Goal: Check status: Check status

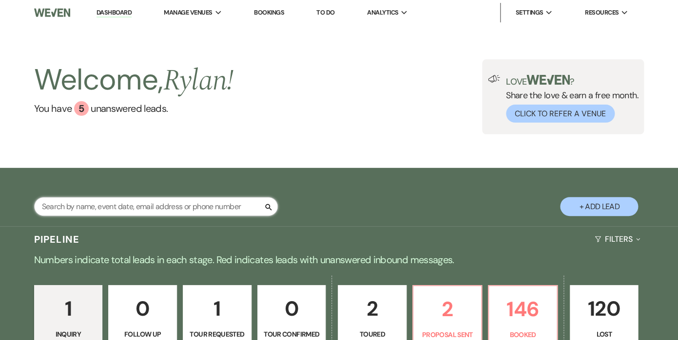
click at [134, 208] on input "text" at bounding box center [156, 206] width 244 height 19
type input "[PERSON_NAME]"
select select "8"
select select "5"
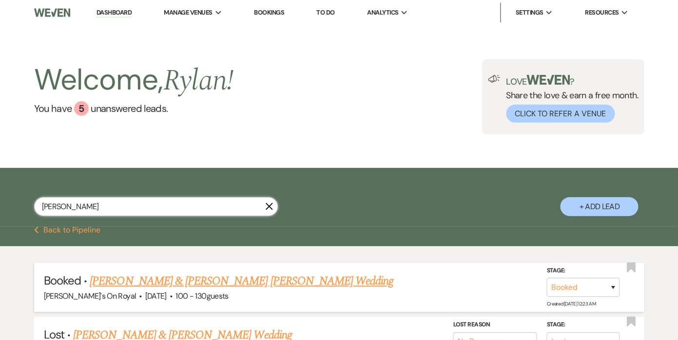
type input "[PERSON_NAME]"
click at [155, 283] on link "[PERSON_NAME] & [PERSON_NAME] [PERSON_NAME] Wedding" at bounding box center [241, 282] width 303 height 18
